Goal: Task Accomplishment & Management: Use online tool/utility

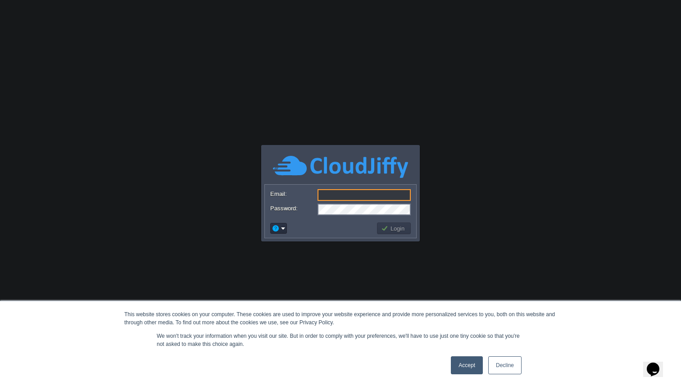
type input "[PERSON_NAME][EMAIL_ADDRESS][DOMAIN_NAME]"
click at [398, 230] on button "Login" at bounding box center [394, 228] width 26 height 8
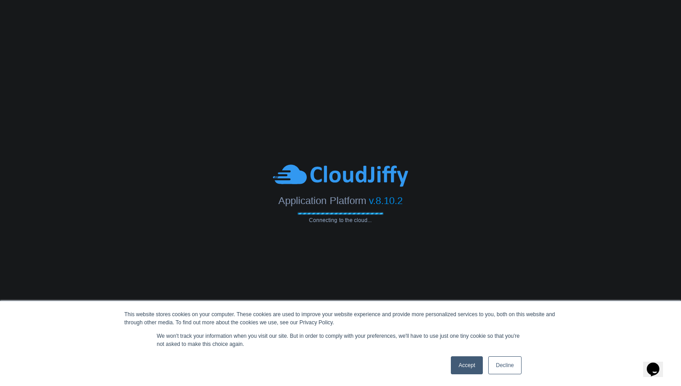
click at [472, 366] on link "Accept" at bounding box center [467, 365] width 32 height 18
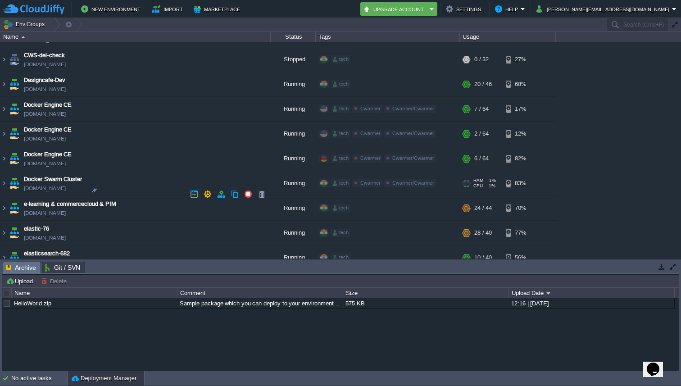
scroll to position [630, 0]
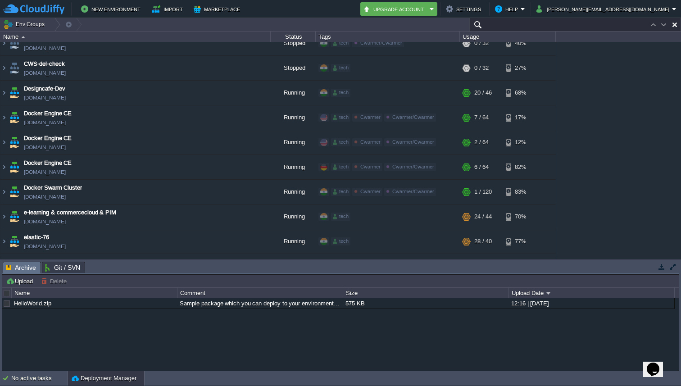
click at [627, 23] on input "text" at bounding box center [575, 24] width 212 height 13
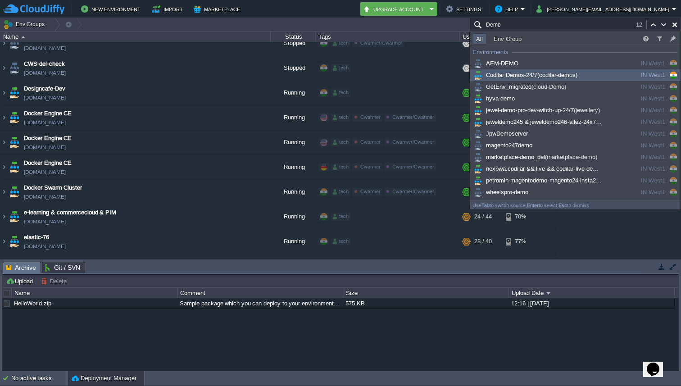
type input "Demo"
click at [550, 71] on div "Codilar Demos-24/7 (codilar-demos)" at bounding box center [540, 75] width 136 height 10
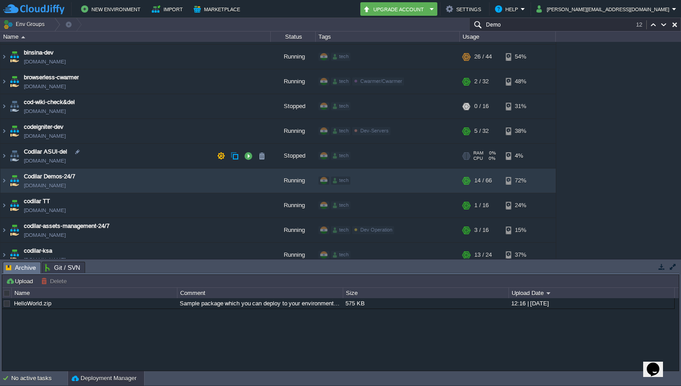
scroll to position [295, 0]
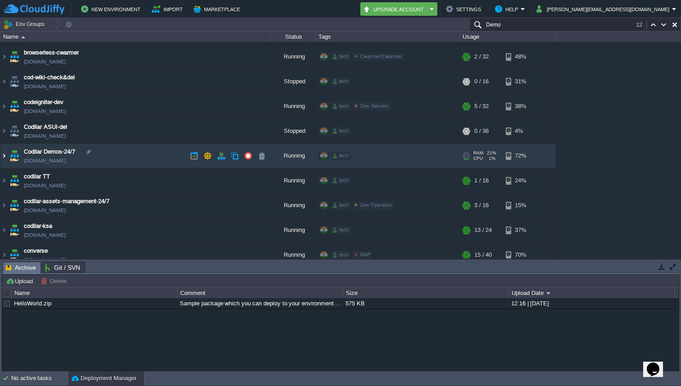
click at [2, 157] on img at bounding box center [3, 156] width 7 height 24
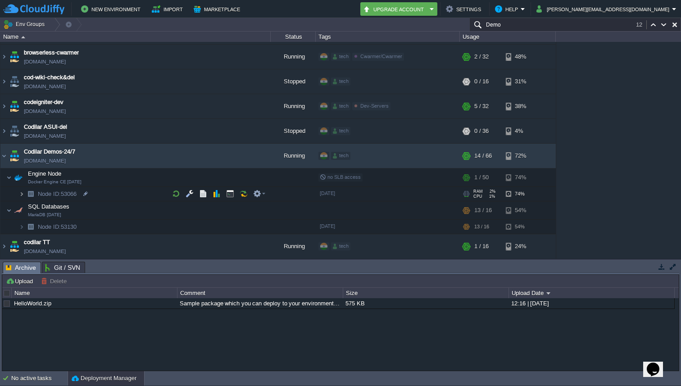
click at [22, 192] on img at bounding box center [21, 194] width 5 height 14
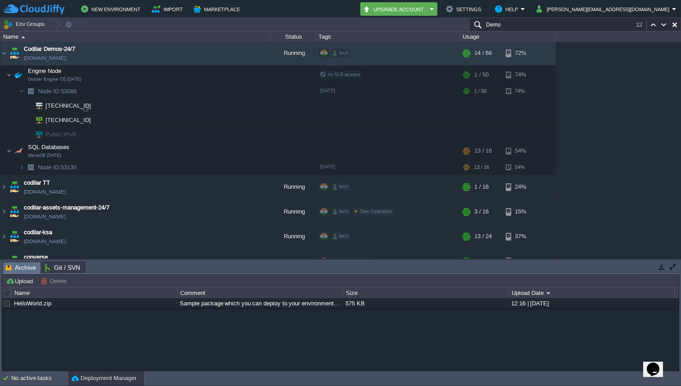
scroll to position [392, 0]
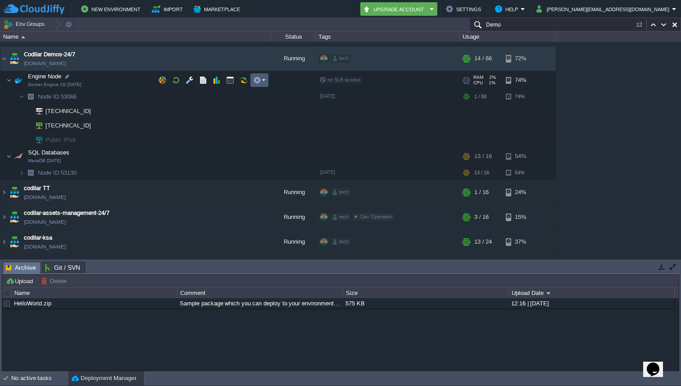
click at [263, 81] on em at bounding box center [259, 80] width 12 height 8
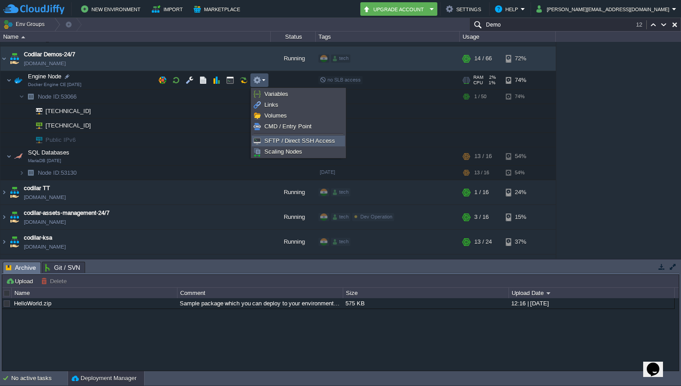
click at [280, 139] on span "SFTP / Direct SSH Access" at bounding box center [299, 140] width 71 height 7
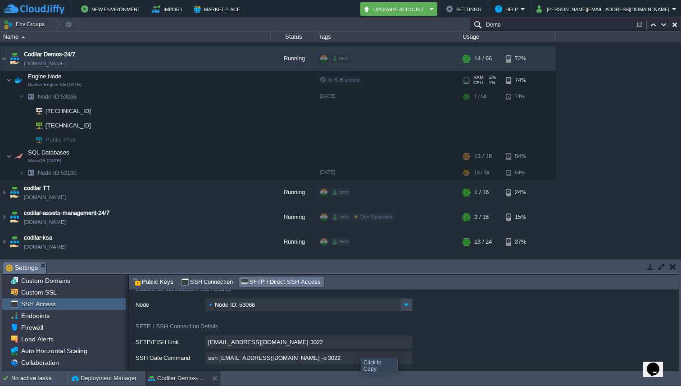
scroll to position [27, 0]
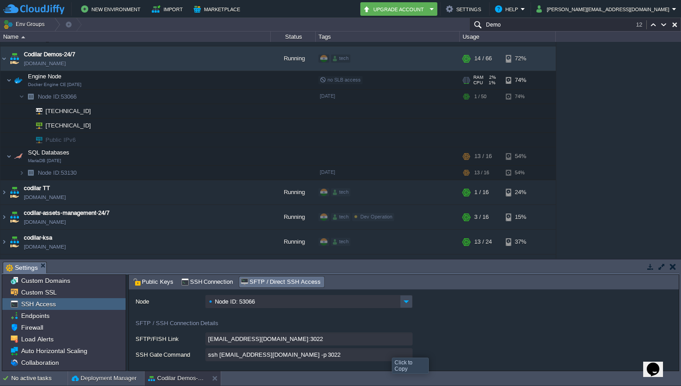
click at [405, 354] on input "ssh [EMAIL_ADDRESS][DOMAIN_NAME] -p 3022" at bounding box center [308, 354] width 207 height 13
click at [409, 356] on input "ssh [EMAIL_ADDRESS][DOMAIN_NAME] -p 3022" at bounding box center [308, 354] width 207 height 13
click at [230, 80] on button "button" at bounding box center [230, 80] width 8 height 8
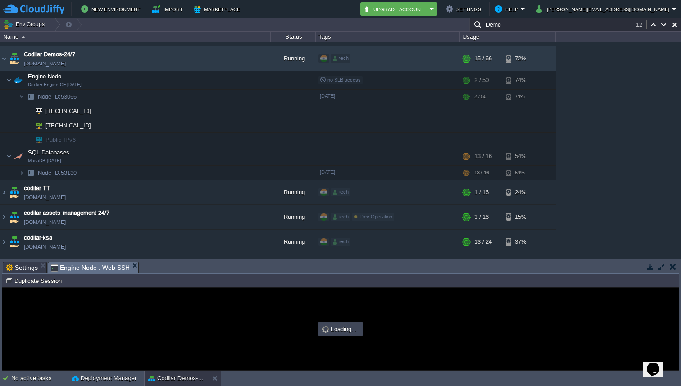
scroll to position [0, 0]
type input "#000000"
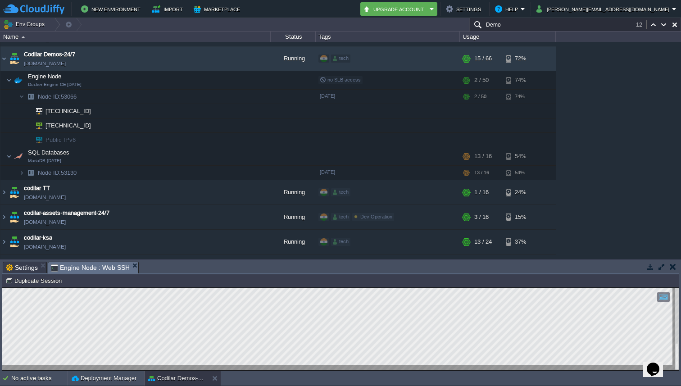
type textarea "ssh [EMAIL_ADDRESS][DOMAIN_NAME] -p 3022"
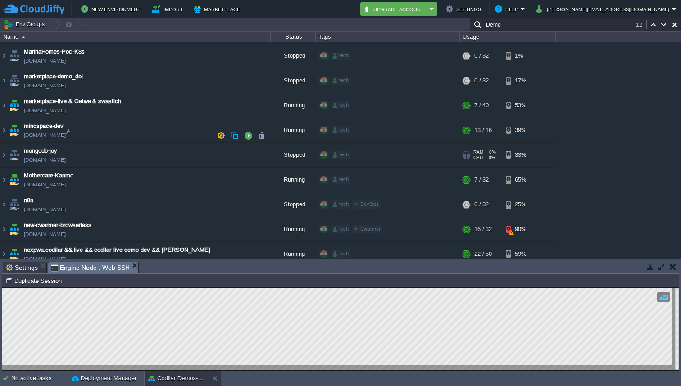
scroll to position [1886, 0]
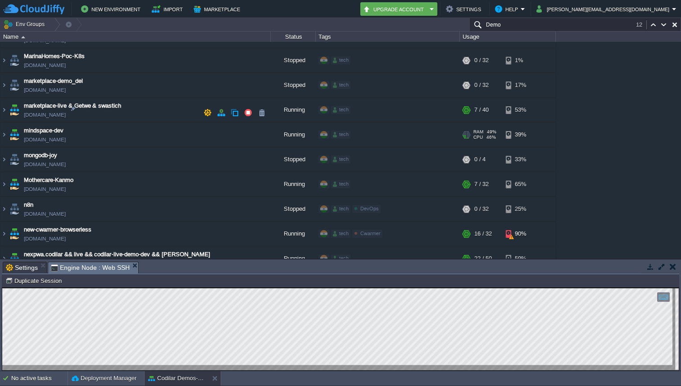
click at [9, 122] on img at bounding box center [14, 134] width 13 height 24
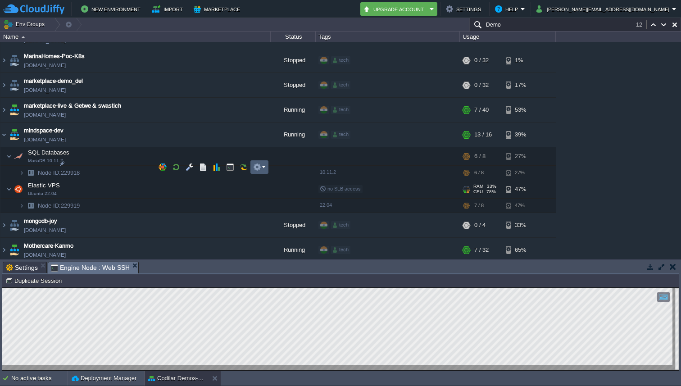
click at [261, 163] on em at bounding box center [259, 167] width 12 height 8
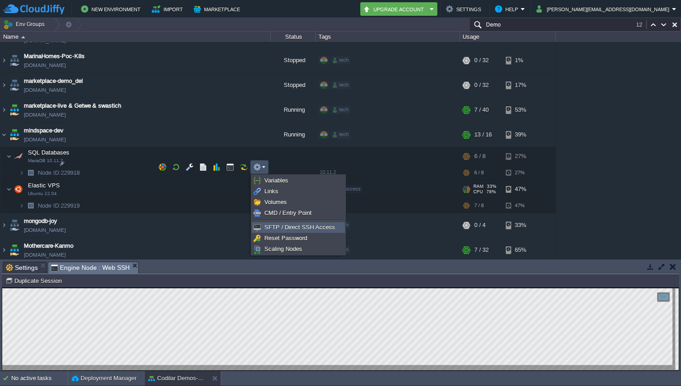
click at [280, 224] on span "SFTP / Direct SSH Access" at bounding box center [299, 227] width 71 height 7
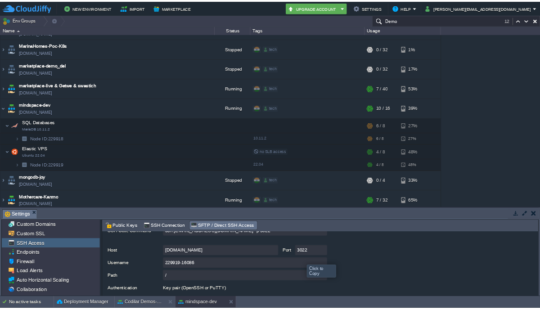
scroll to position [67, 0]
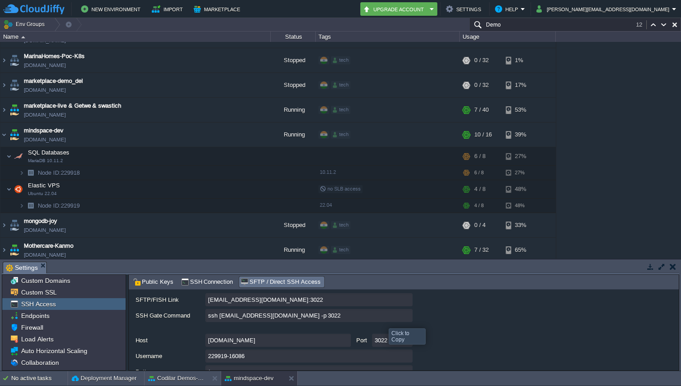
click at [404, 315] on input "ssh [EMAIL_ADDRESS][DOMAIN_NAME] -p 3022" at bounding box center [308, 315] width 207 height 13
type textarea "ssh [EMAIL_ADDRESS][DOMAIN_NAME] -p 3022"
